Goal: Transaction & Acquisition: Purchase product/service

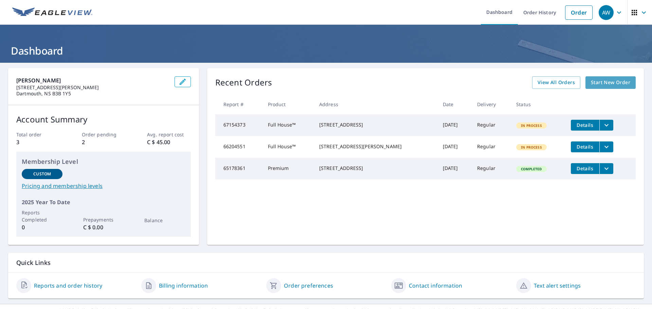
click at [602, 83] on span "Start New Order" at bounding box center [610, 82] width 39 height 8
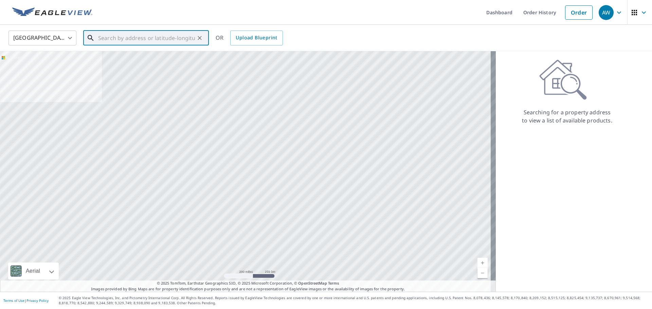
click at [137, 39] on input "text" at bounding box center [146, 38] width 97 height 19
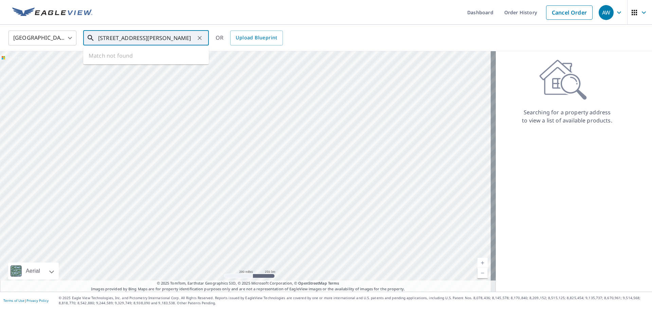
type input "[STREET_ADDRESS][PERSON_NAME]"
click at [68, 38] on body "AW AW Dashboard Order History Cancel Order AW [GEOGRAPHIC_DATA] [GEOGRAPHIC_DAT…" at bounding box center [326, 154] width 652 height 309
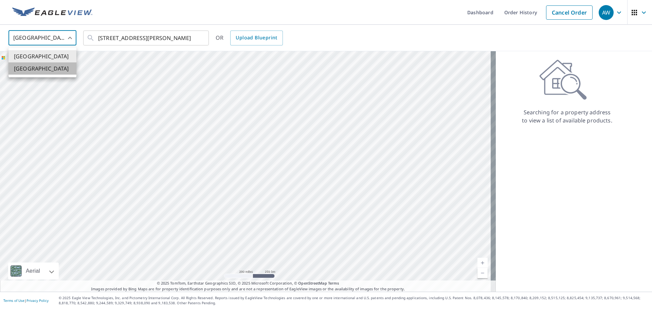
click at [43, 70] on li "[GEOGRAPHIC_DATA]" at bounding box center [42, 68] width 68 height 12
type input "CA"
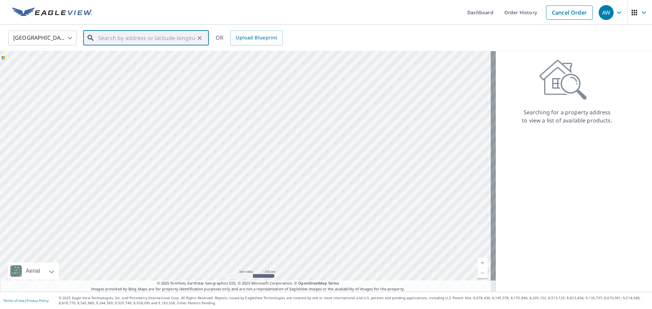
click at [108, 43] on input "text" at bounding box center [146, 38] width 97 height 19
click at [116, 58] on span "[STREET_ADDRESS][PERSON_NAME]" at bounding box center [150, 58] width 107 height 8
type input "[STREET_ADDRESS][PERSON_NAME]"
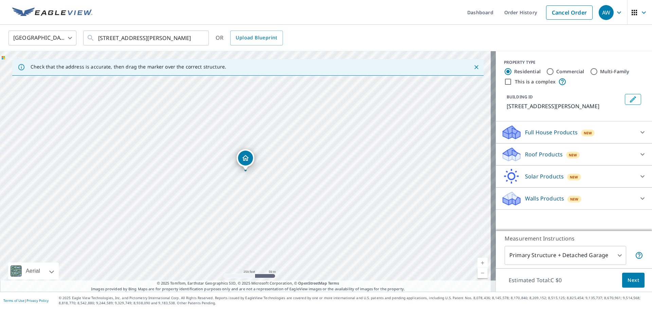
click at [529, 132] on p "Full House Products" at bounding box center [551, 132] width 53 height 8
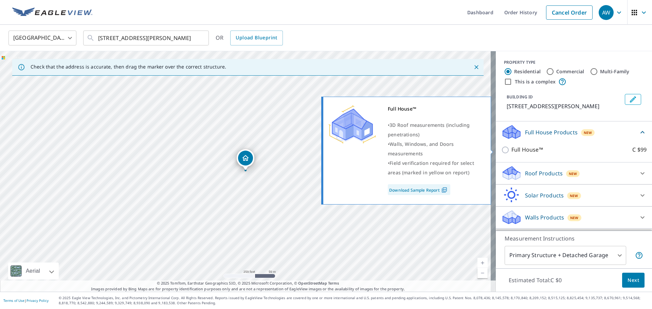
click at [501, 150] on input "Full House™ C $99" at bounding box center [506, 150] width 10 height 8
checkbox input "true"
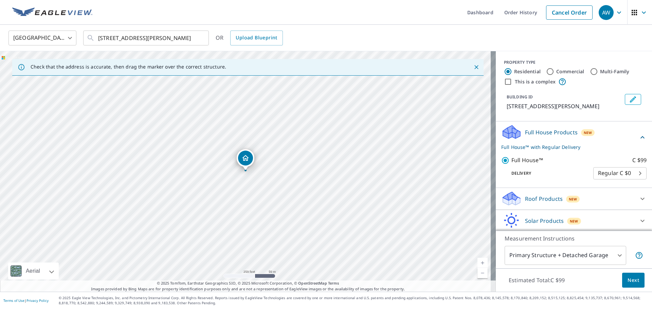
scroll to position [23, 0]
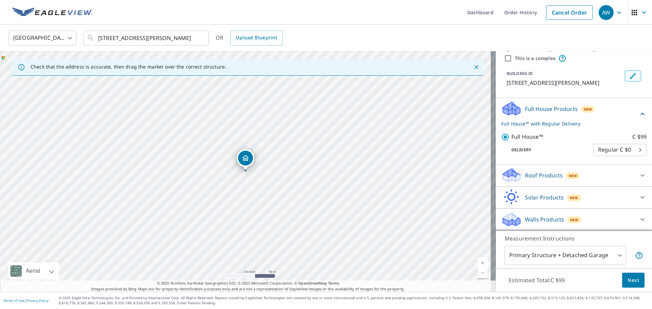
click at [627, 279] on span "Next" at bounding box center [633, 280] width 12 height 8
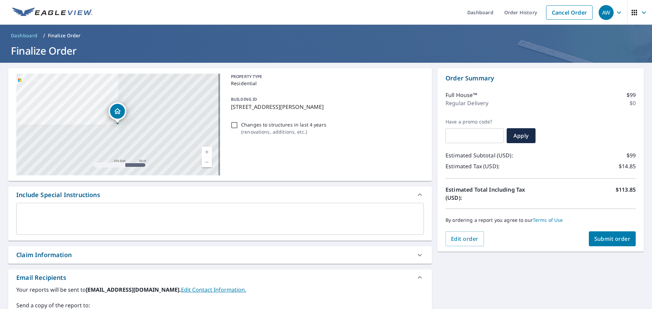
click at [595, 238] on span "Submit order" at bounding box center [612, 238] width 36 height 7
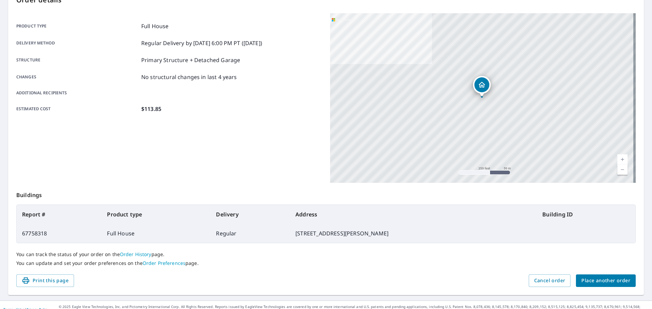
scroll to position [90, 0]
